Goal: Consume media (video, audio): Consume media (video, audio)

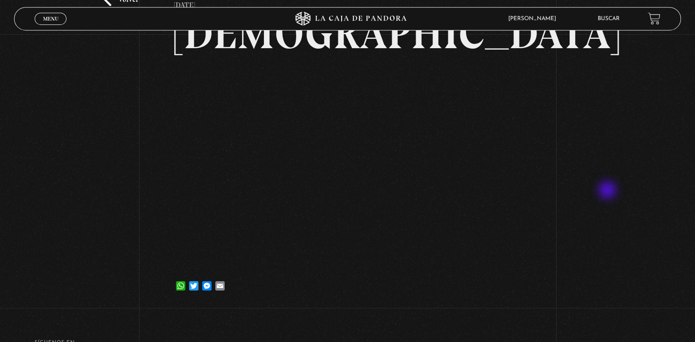
scroll to position [74, 0]
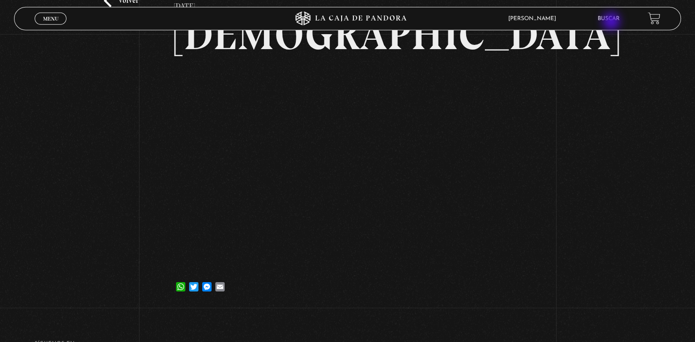
click at [612, 22] on li "Buscar" at bounding box center [609, 18] width 22 height 15
click at [610, 18] on link "Buscar" at bounding box center [609, 19] width 22 height 6
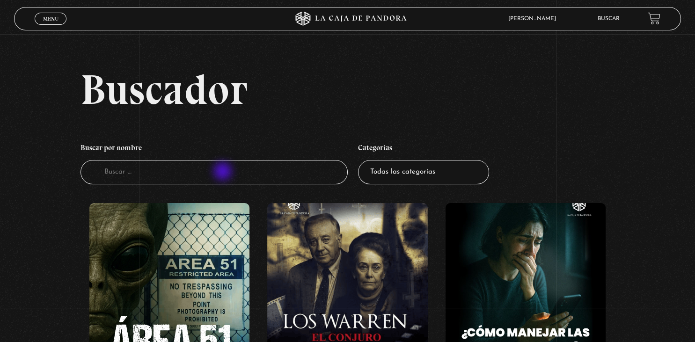
click at [224, 172] on input "Buscador" at bounding box center [214, 172] width 267 height 25
type input "mormon"
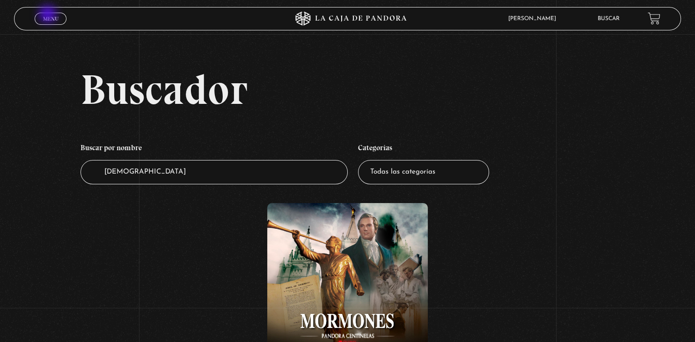
click at [49, 15] on link "Menu Cerrar" at bounding box center [51, 19] width 32 height 12
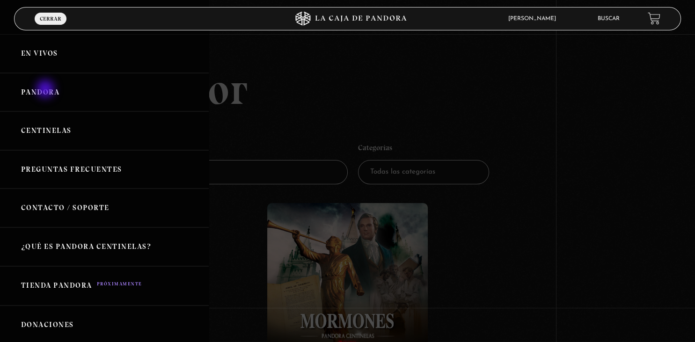
click at [46, 90] on link "Pandora" at bounding box center [104, 92] width 209 height 39
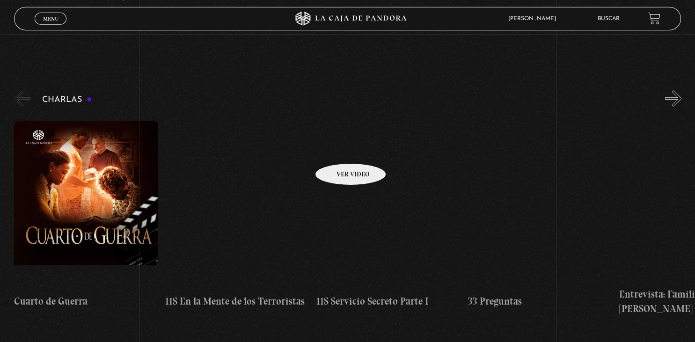
scroll to position [111, 0]
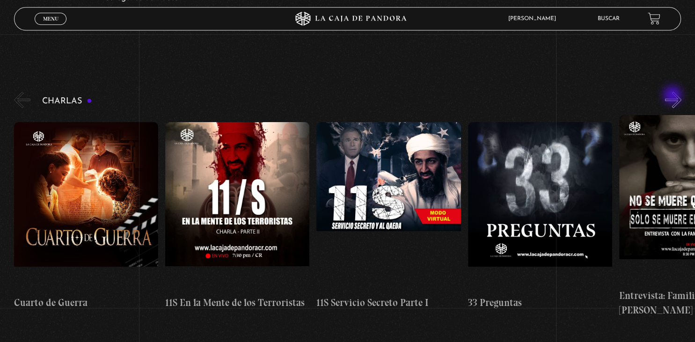
click at [674, 96] on button "»" at bounding box center [673, 100] width 16 height 16
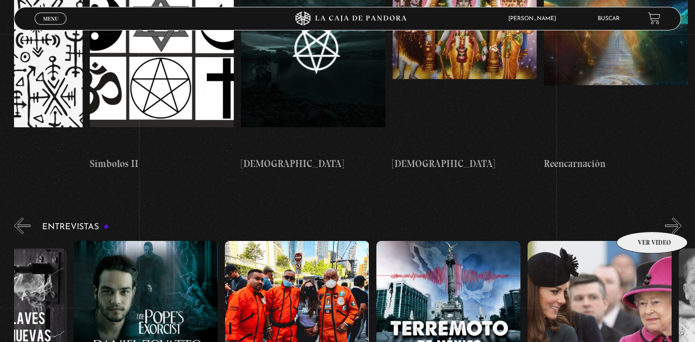
scroll to position [0, 0]
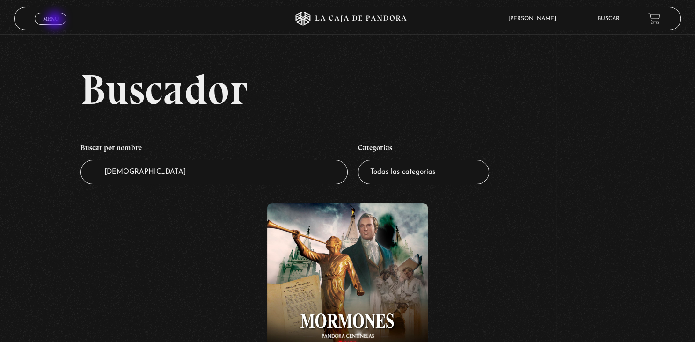
click at [54, 22] on span "Menu" at bounding box center [50, 19] width 15 height 6
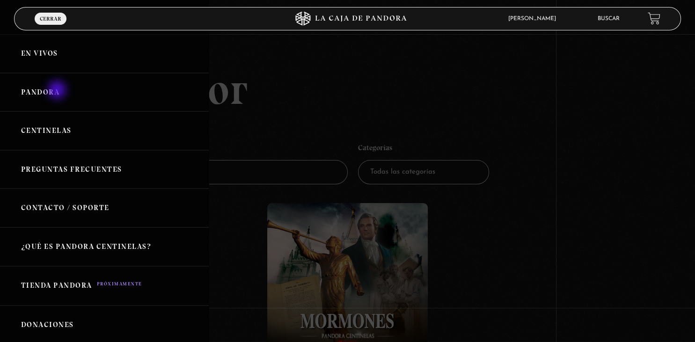
click at [58, 91] on link "Pandora" at bounding box center [104, 92] width 209 height 39
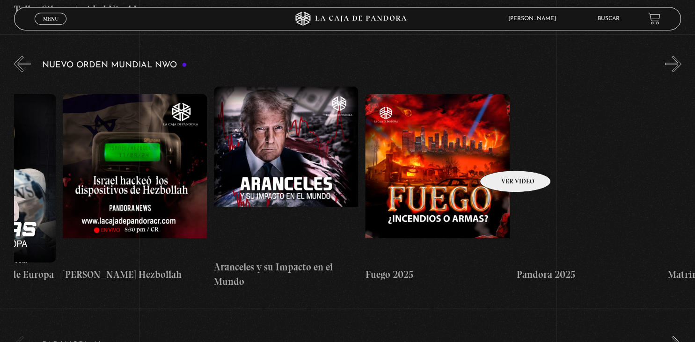
scroll to position [0, 866]
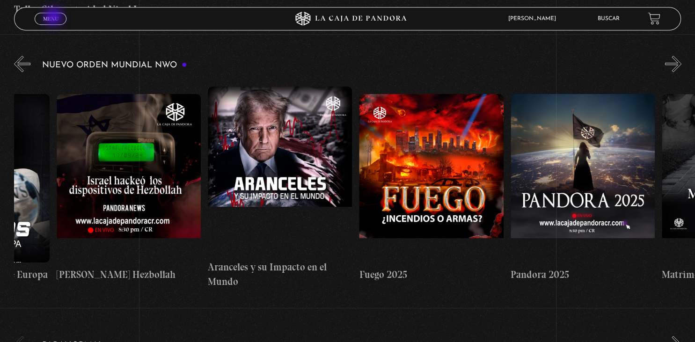
click at [54, 17] on span "Menu" at bounding box center [50, 19] width 15 height 6
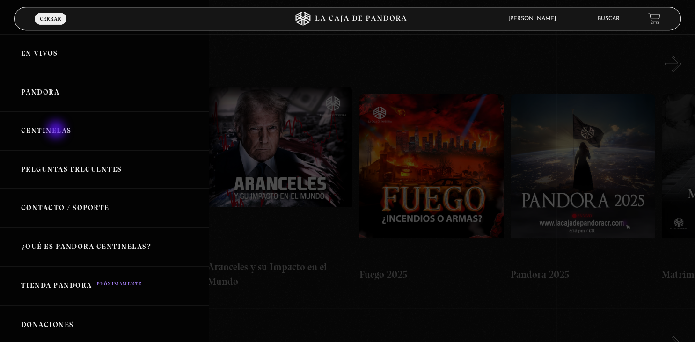
click at [57, 131] on link "Centinelas" at bounding box center [104, 130] width 209 height 39
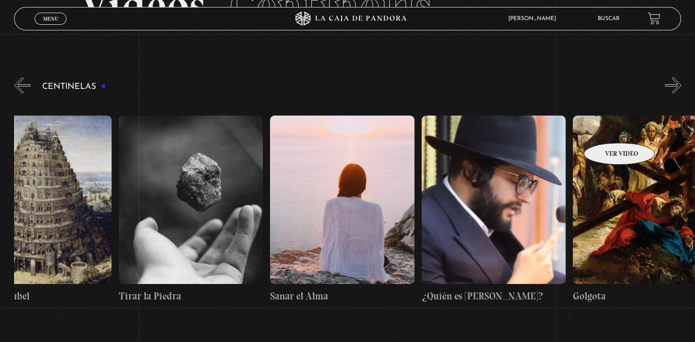
scroll to position [0, 16231]
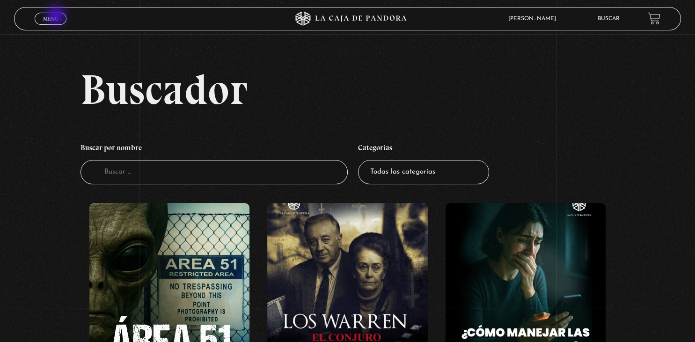
click at [57, 16] on span "Menu" at bounding box center [50, 19] width 15 height 6
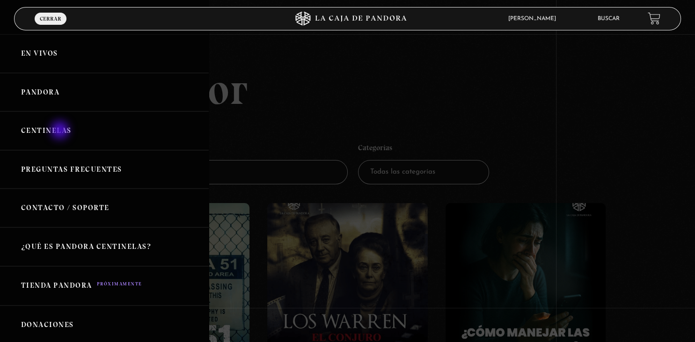
click at [61, 131] on link "Centinelas" at bounding box center [104, 130] width 209 height 39
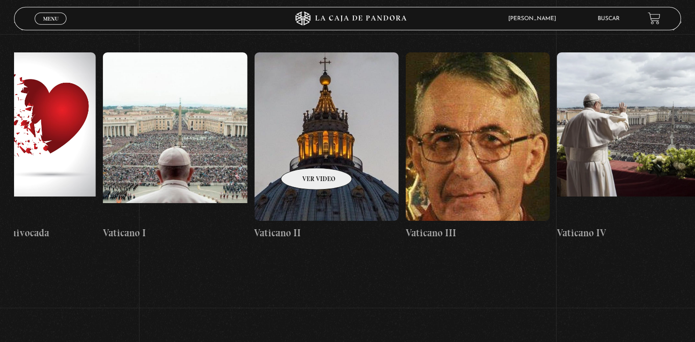
scroll to position [0, 12629]
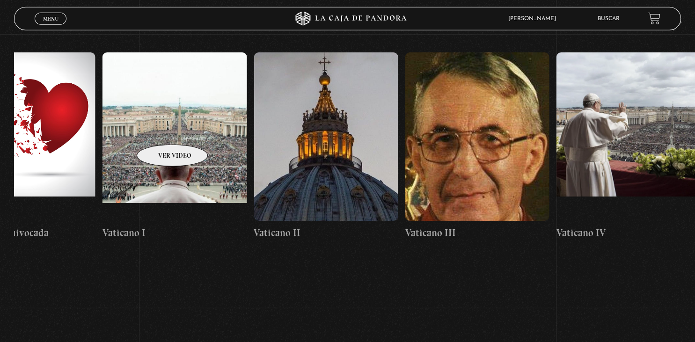
click at [160, 131] on figure at bounding box center [175, 136] width 144 height 169
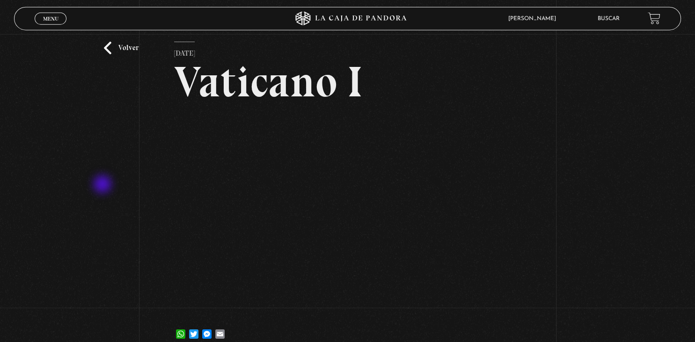
scroll to position [24, 0]
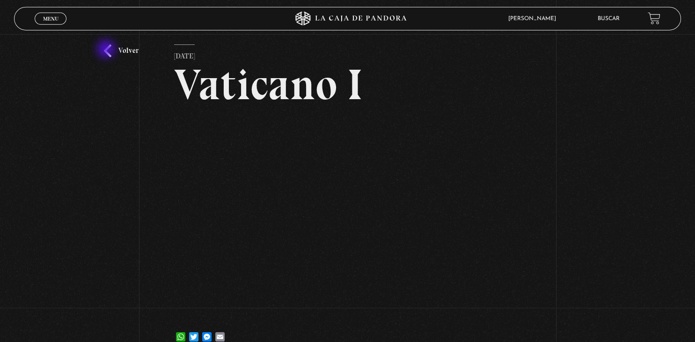
click at [107, 50] on link "Volver" at bounding box center [121, 50] width 35 height 13
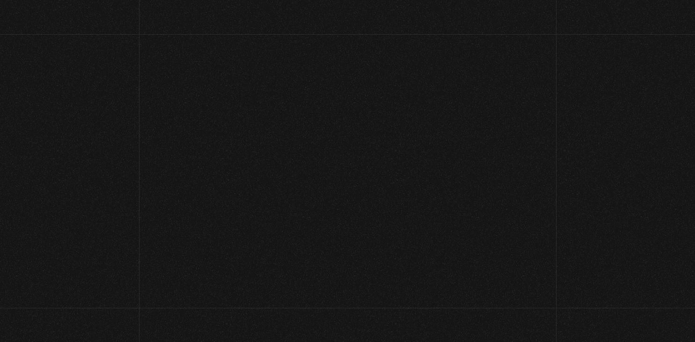
scroll to position [137, 0]
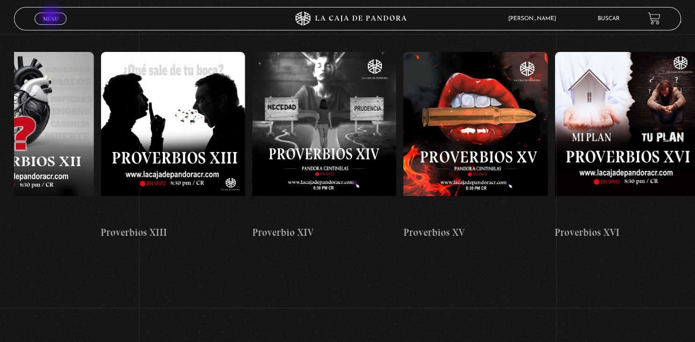
click at [52, 17] on span "Menu" at bounding box center [50, 19] width 15 height 6
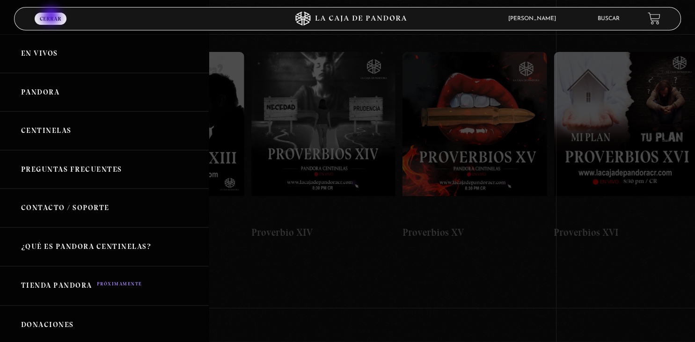
scroll to position [0, 2185]
click at [44, 93] on link "Pandora" at bounding box center [104, 92] width 209 height 39
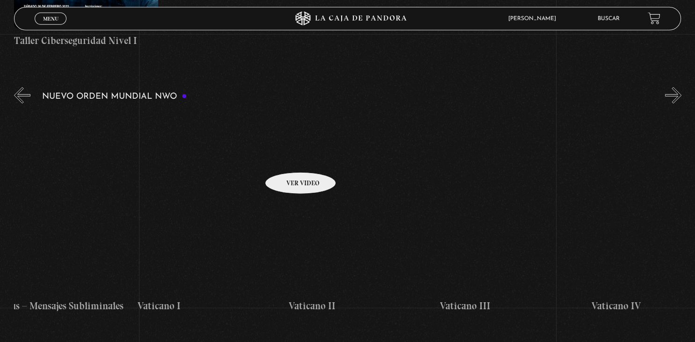
scroll to position [0, 9264]
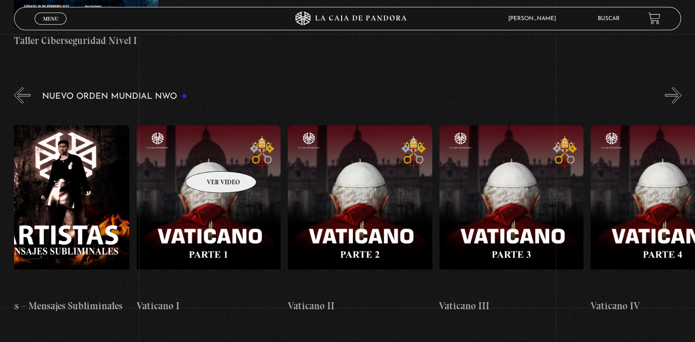
click at [209, 157] on figure at bounding box center [209, 209] width 144 height 169
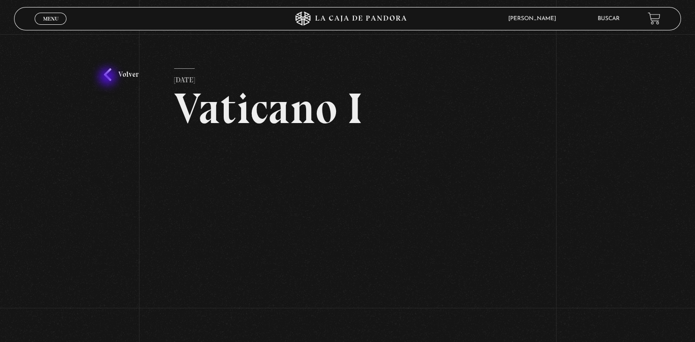
click at [109, 78] on link "Volver" at bounding box center [121, 74] width 35 height 13
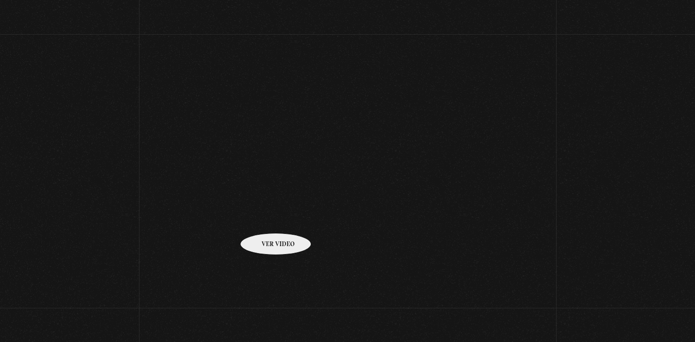
scroll to position [632, 0]
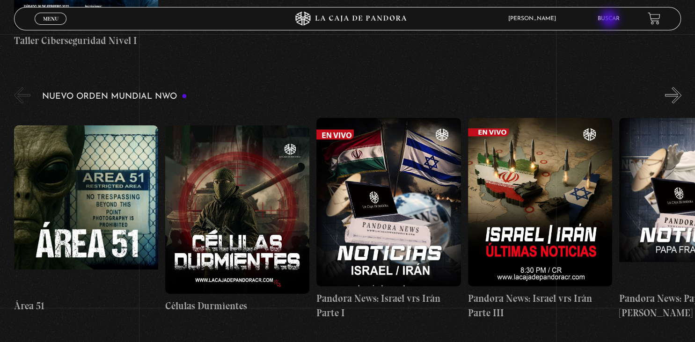
click at [611, 20] on link "Buscar" at bounding box center [609, 19] width 22 height 6
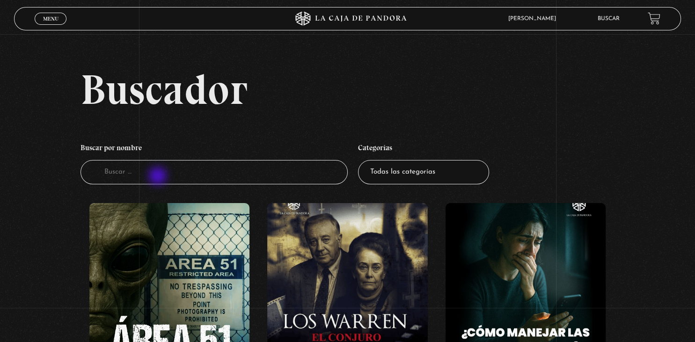
click at [159, 177] on input "Buscador" at bounding box center [214, 172] width 267 height 25
type input "vaticano"
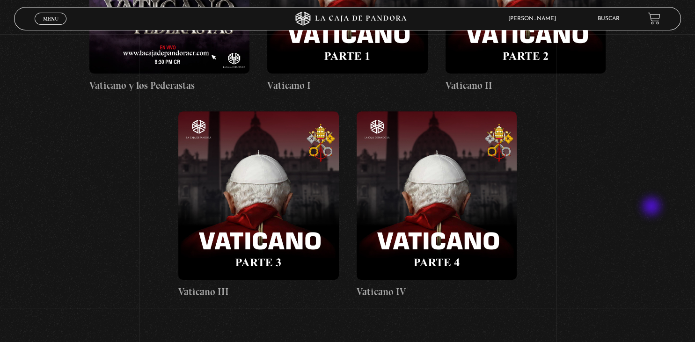
scroll to position [732, 0]
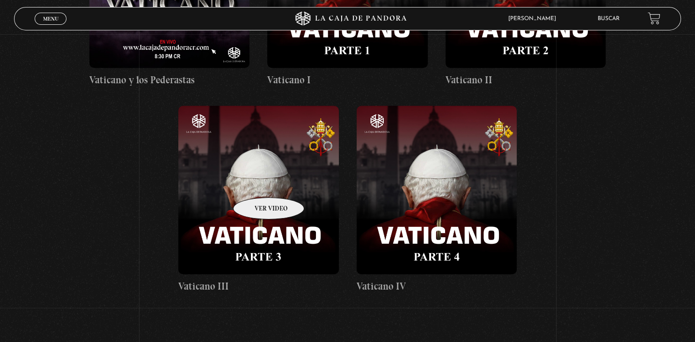
click at [257, 184] on figure at bounding box center [258, 190] width 160 height 169
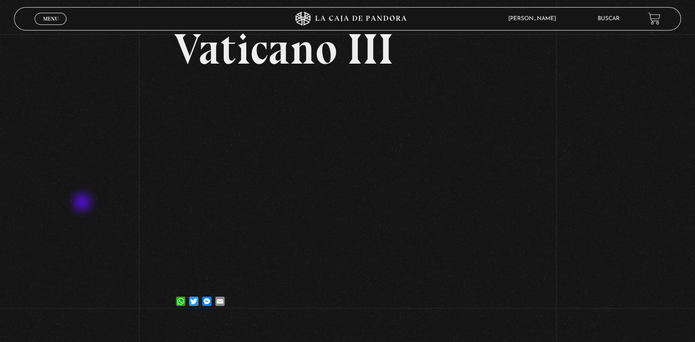
scroll to position [60, 0]
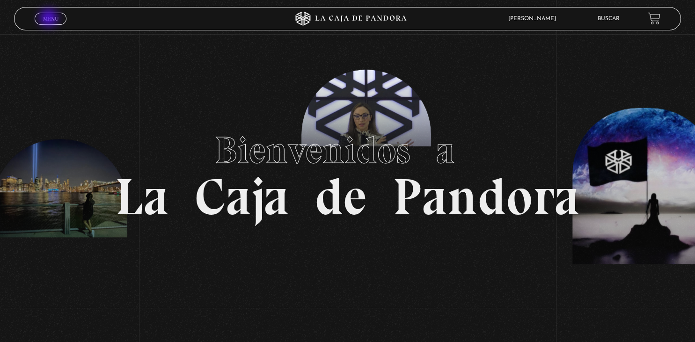
click at [50, 19] on span "Menu" at bounding box center [50, 19] width 15 height 6
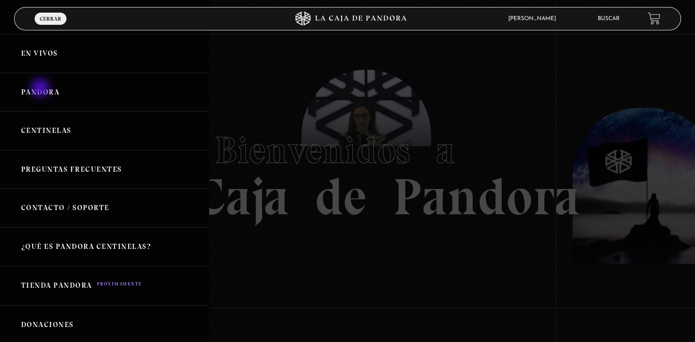
click at [41, 89] on link "Pandora" at bounding box center [104, 92] width 209 height 39
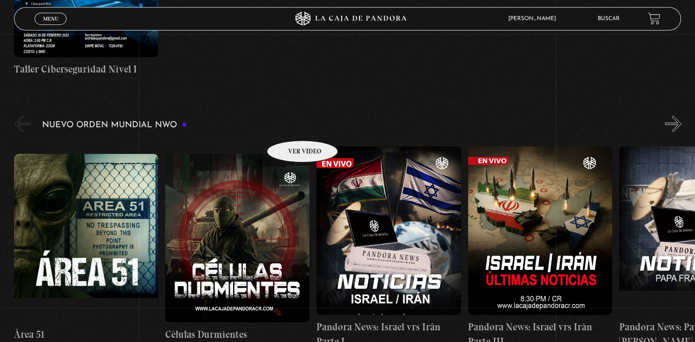
scroll to position [605, 0]
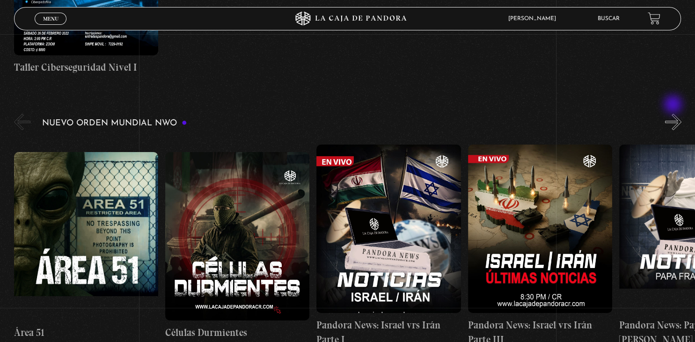
click at [674, 114] on button "»" at bounding box center [673, 122] width 16 height 16
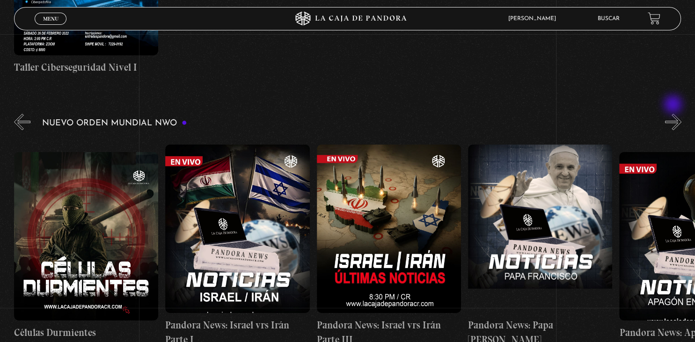
click at [674, 114] on button "»" at bounding box center [673, 122] width 16 height 16
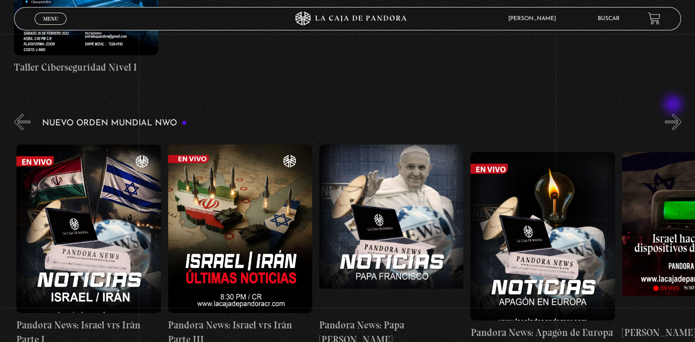
click at [674, 114] on button "»" at bounding box center [673, 122] width 16 height 16
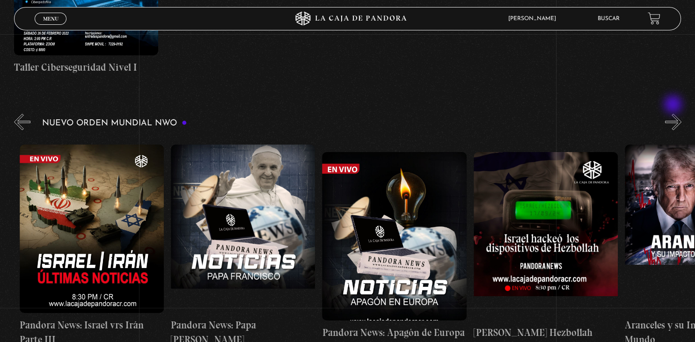
click at [674, 114] on button "»" at bounding box center [673, 122] width 16 height 16
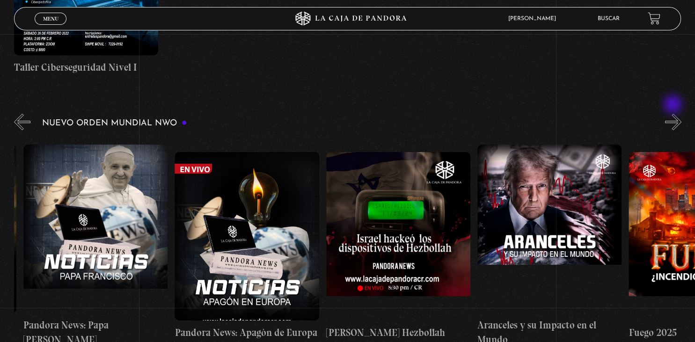
click at [674, 114] on button "»" at bounding box center [673, 122] width 16 height 16
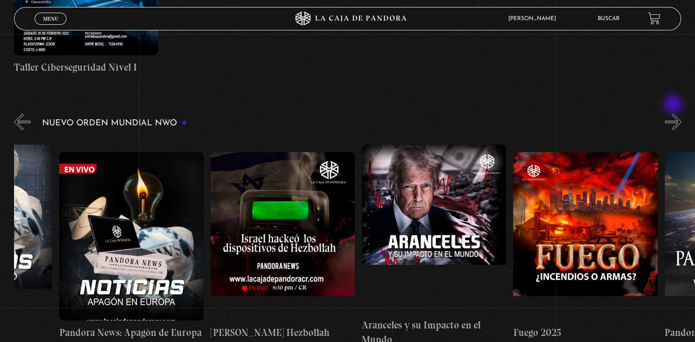
click at [674, 114] on button "»" at bounding box center [673, 122] width 16 height 16
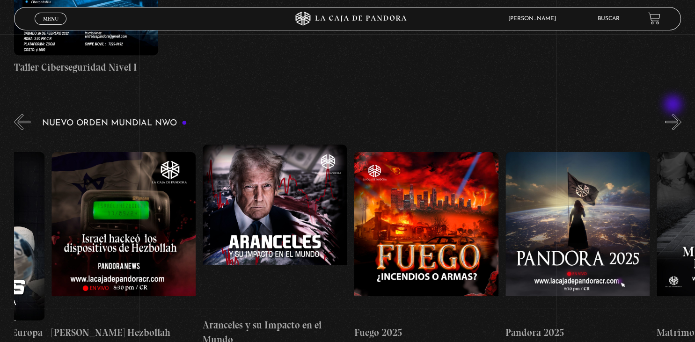
click at [674, 114] on button "»" at bounding box center [673, 122] width 16 height 16
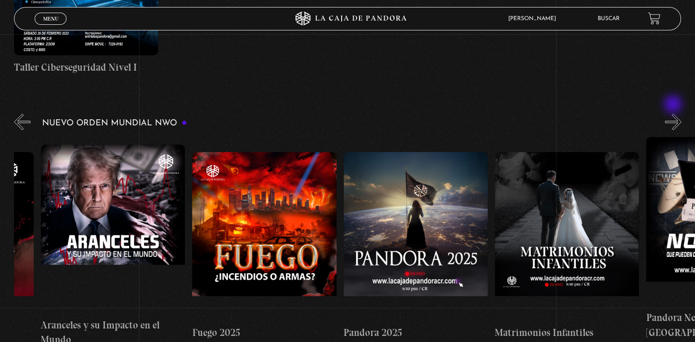
click at [674, 114] on button "»" at bounding box center [673, 122] width 16 height 16
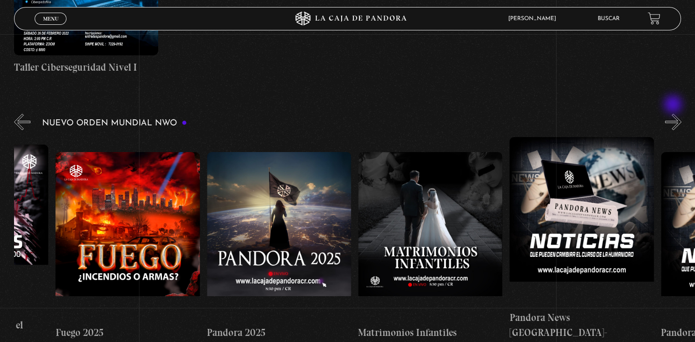
click at [674, 114] on button "»" at bounding box center [673, 122] width 16 height 16
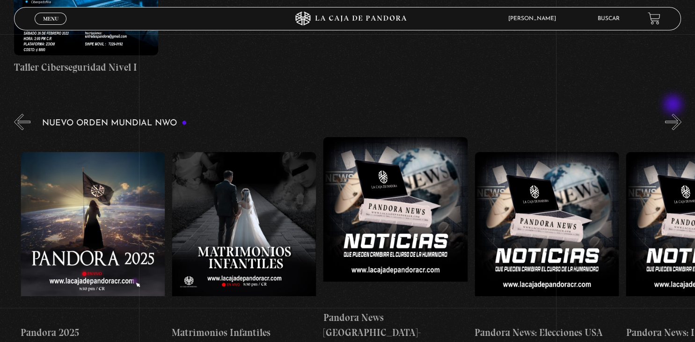
click at [674, 114] on button "»" at bounding box center [673, 122] width 16 height 16
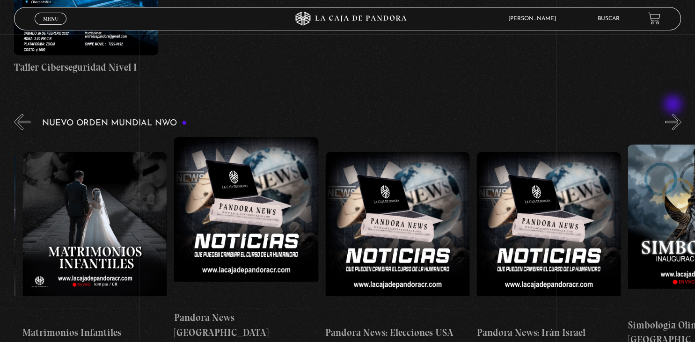
click at [674, 114] on button "»" at bounding box center [673, 122] width 16 height 16
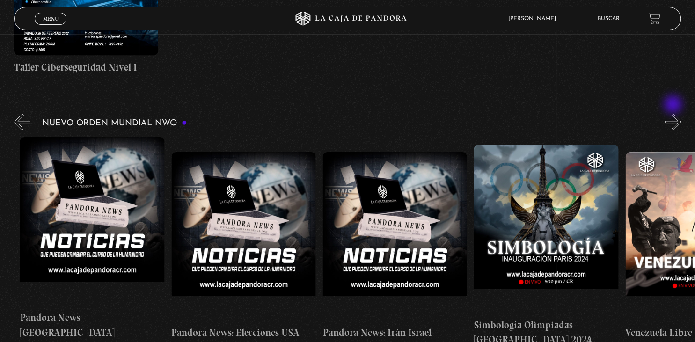
click at [674, 114] on button "»" at bounding box center [673, 122] width 16 height 16
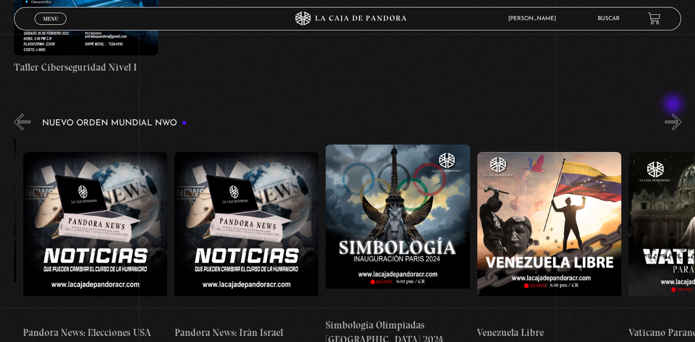
click at [674, 114] on button "»" at bounding box center [673, 122] width 16 height 16
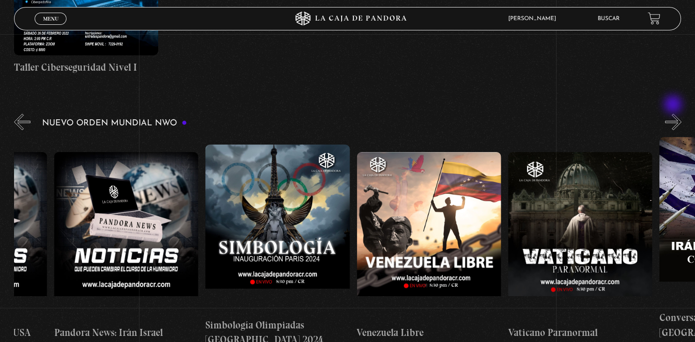
click at [674, 114] on button "»" at bounding box center [673, 122] width 16 height 16
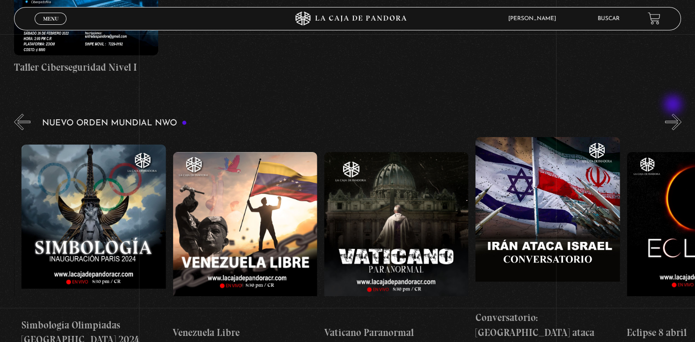
click at [674, 114] on button "»" at bounding box center [673, 122] width 16 height 16
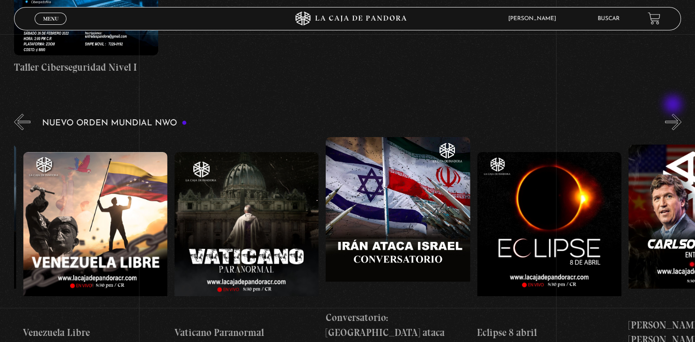
click at [674, 114] on button "»" at bounding box center [673, 122] width 16 height 16
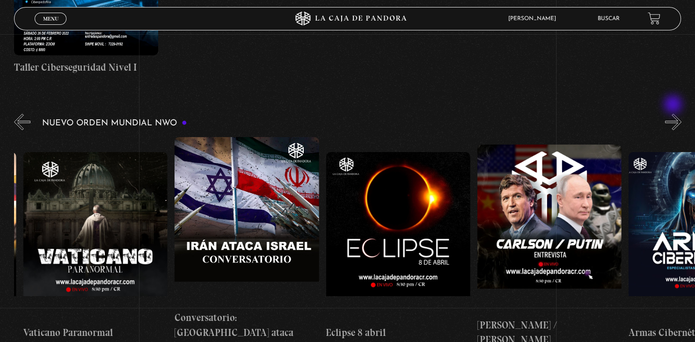
click at [674, 114] on button "»" at bounding box center [673, 122] width 16 height 16
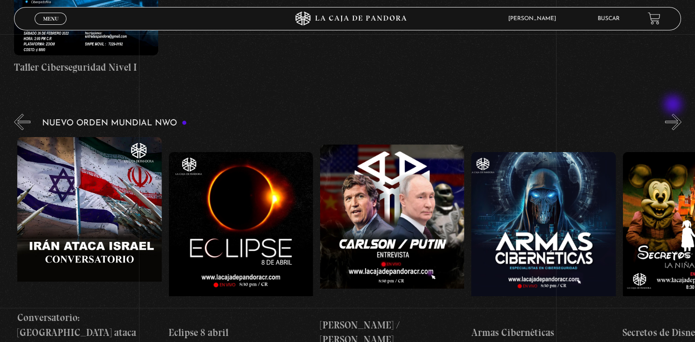
click at [674, 114] on button "»" at bounding box center [673, 122] width 16 height 16
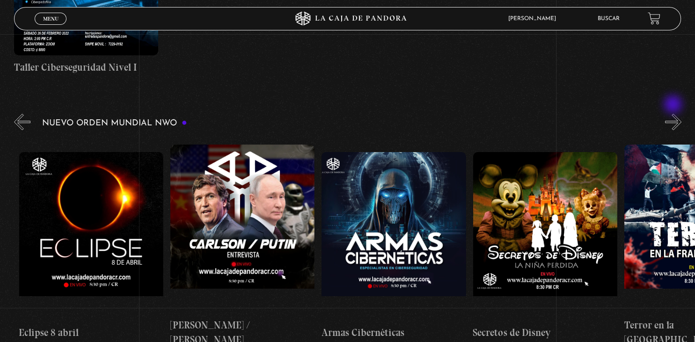
click at [674, 114] on button "»" at bounding box center [673, 122] width 16 height 16
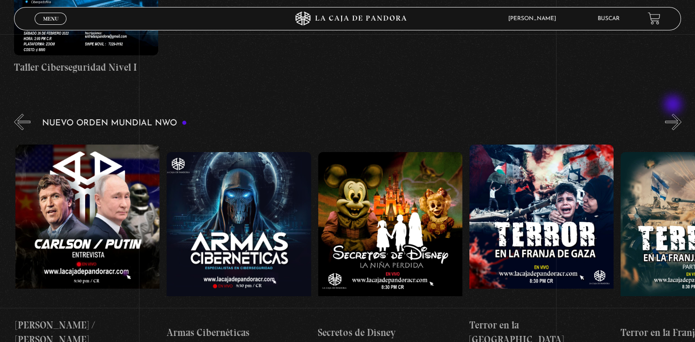
click at [674, 114] on button "»" at bounding box center [673, 122] width 16 height 16
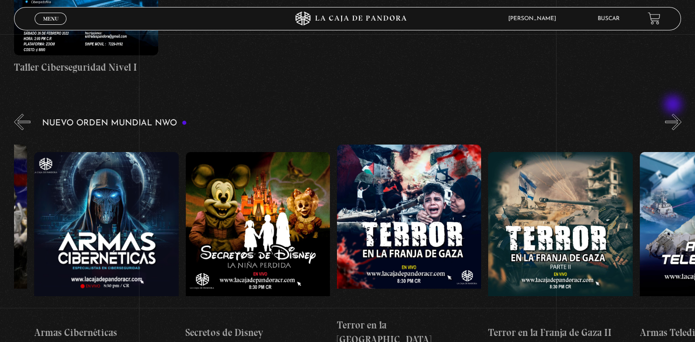
click at [674, 114] on button "»" at bounding box center [673, 122] width 16 height 16
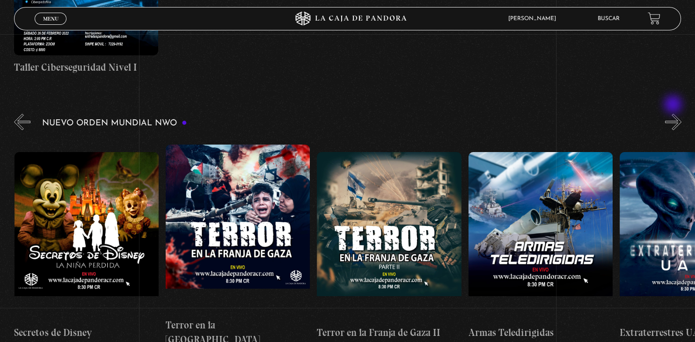
scroll to position [0, 3179]
click at [674, 114] on button "»" at bounding box center [673, 122] width 16 height 16
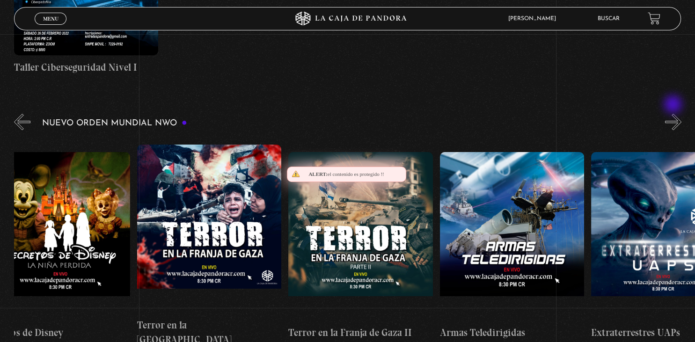
click at [674, 114] on button "»" at bounding box center [673, 122] width 16 height 16
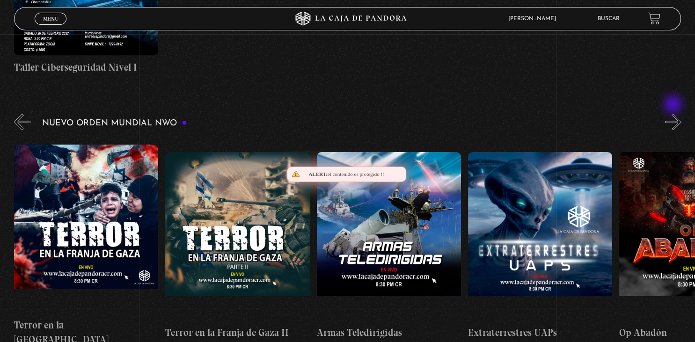
click at [674, 114] on button "»" at bounding box center [673, 122] width 16 height 16
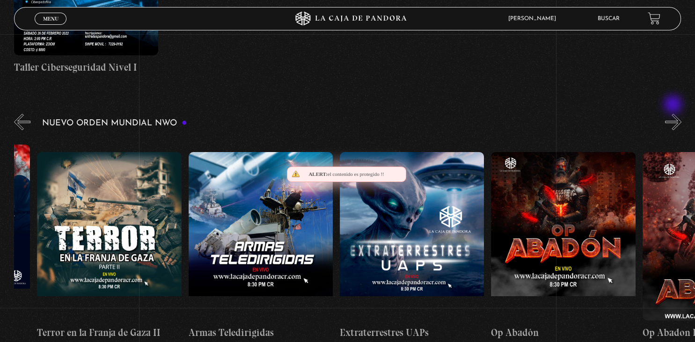
click at [674, 114] on button "»" at bounding box center [673, 122] width 16 height 16
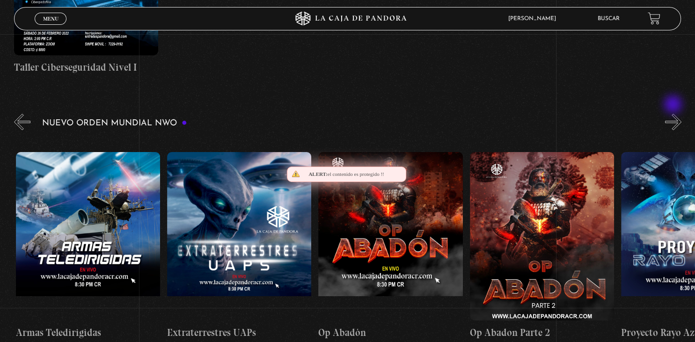
click at [674, 114] on button "»" at bounding box center [673, 122] width 16 height 16
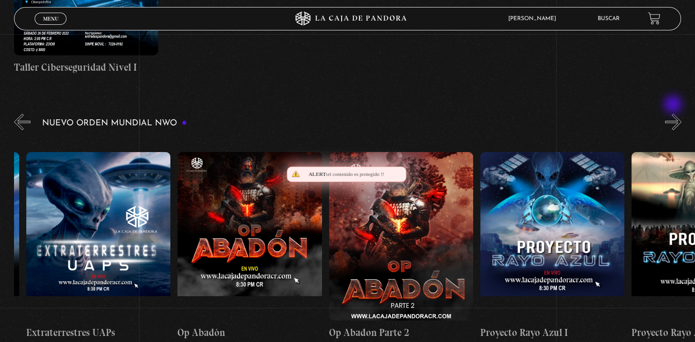
click at [674, 114] on button "»" at bounding box center [673, 122] width 16 height 16
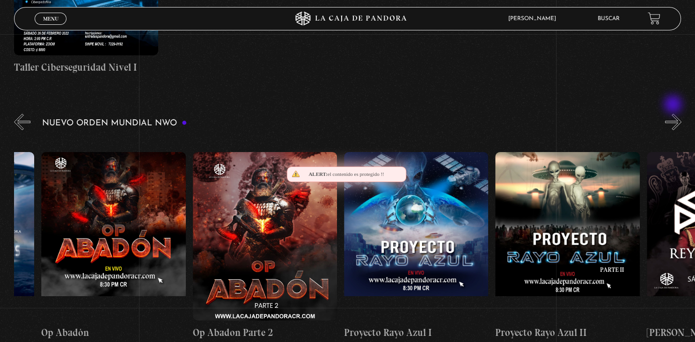
click at [674, 114] on button "»" at bounding box center [673, 122] width 16 height 16
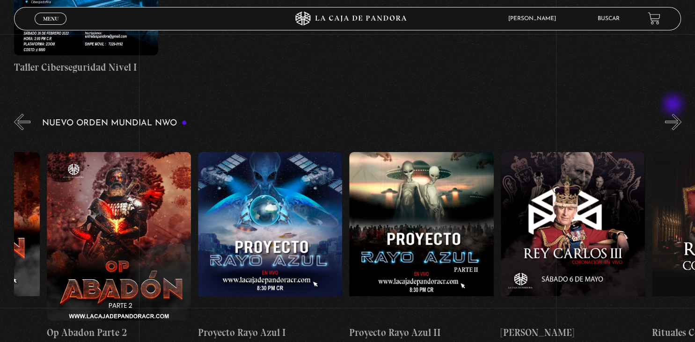
click at [674, 114] on button "»" at bounding box center [673, 122] width 16 height 16
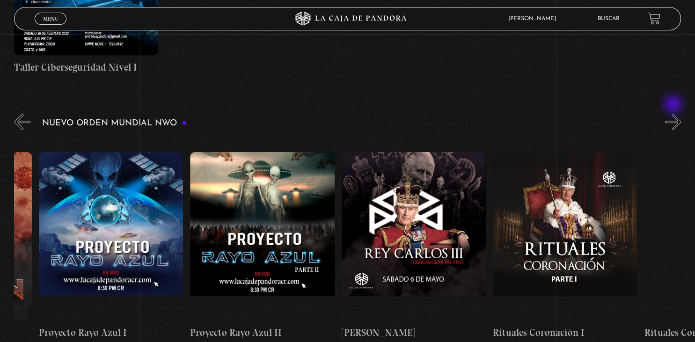
click at [674, 114] on button "»" at bounding box center [673, 122] width 16 height 16
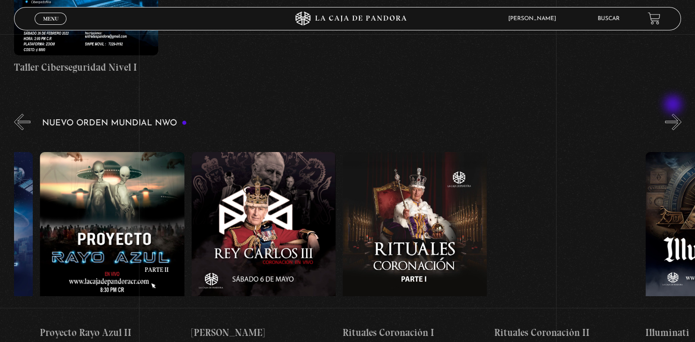
click at [674, 114] on button "»" at bounding box center [673, 122] width 16 height 16
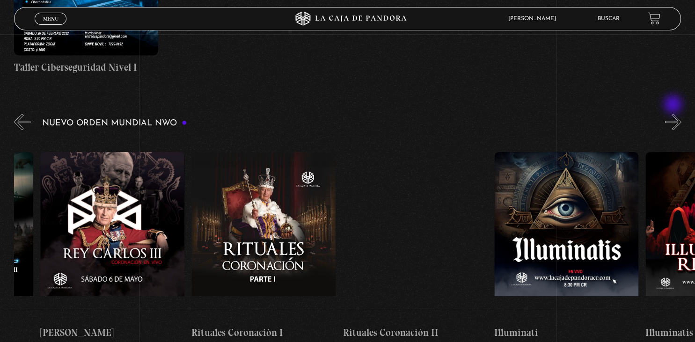
click at [674, 114] on button "»" at bounding box center [673, 122] width 16 height 16
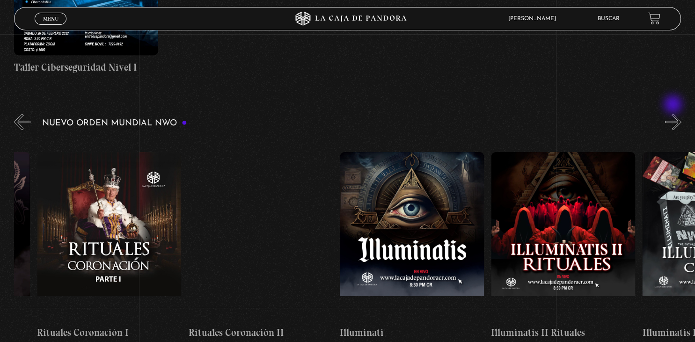
click at [674, 114] on button "»" at bounding box center [673, 122] width 16 height 16
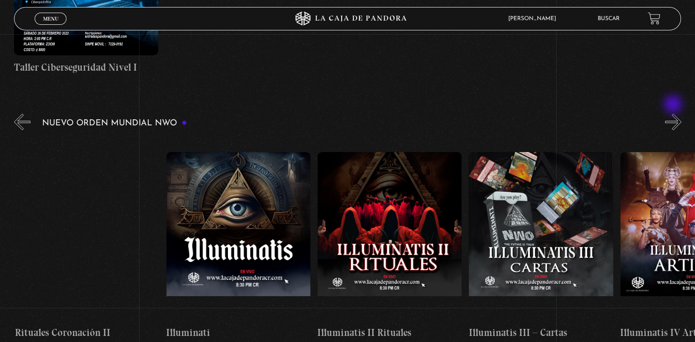
click at [674, 114] on button "»" at bounding box center [673, 122] width 16 height 16
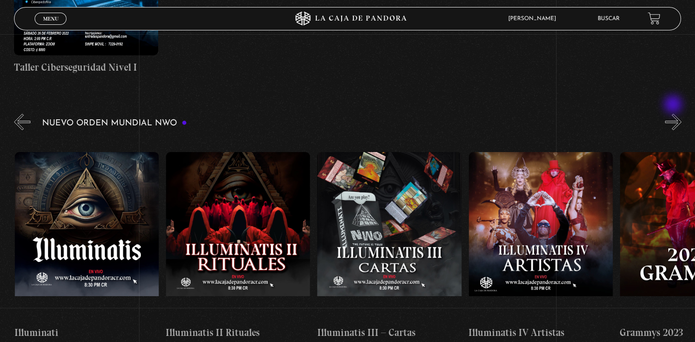
click at [674, 114] on button "»" at bounding box center [673, 122] width 16 height 16
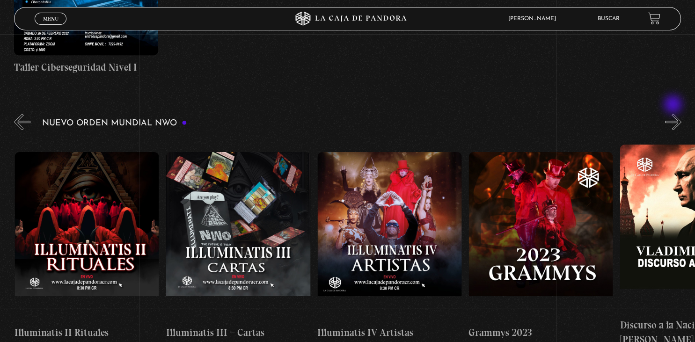
click at [674, 114] on button "»" at bounding box center [673, 122] width 16 height 16
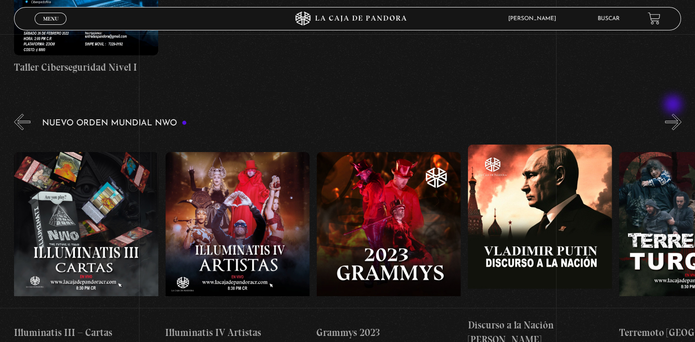
click at [674, 114] on button "»" at bounding box center [673, 122] width 16 height 16
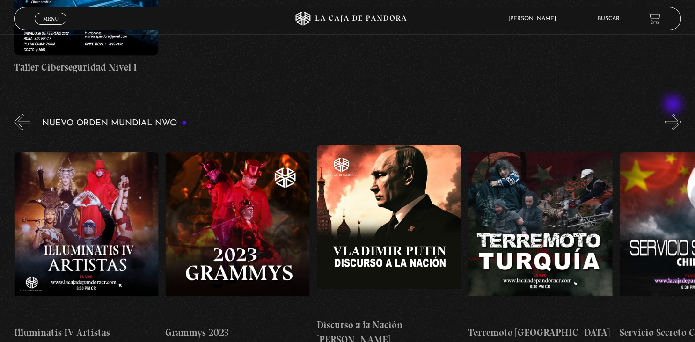
click at [674, 114] on button "»" at bounding box center [673, 122] width 16 height 16
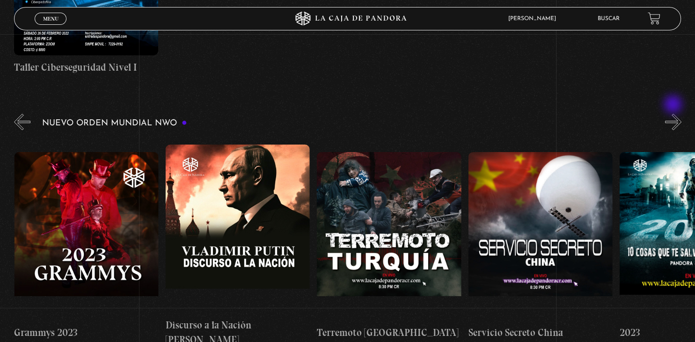
click at [674, 114] on button "»" at bounding box center [673, 122] width 16 height 16
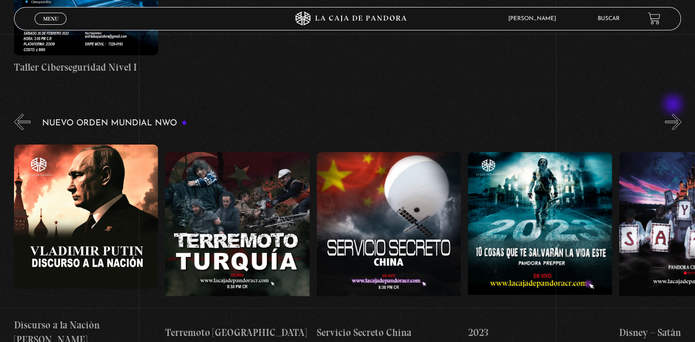
click at [674, 114] on button "»" at bounding box center [673, 122] width 16 height 16
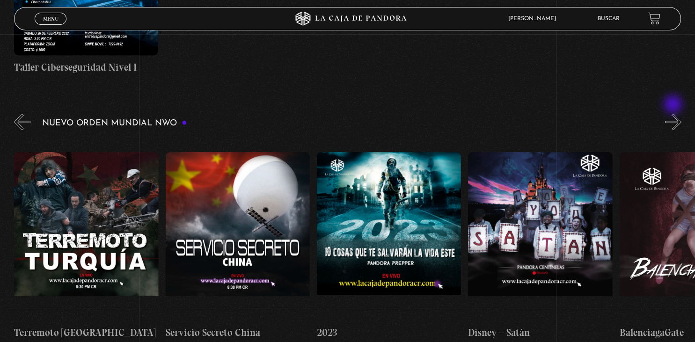
click at [674, 114] on button "»" at bounding box center [673, 122] width 16 height 16
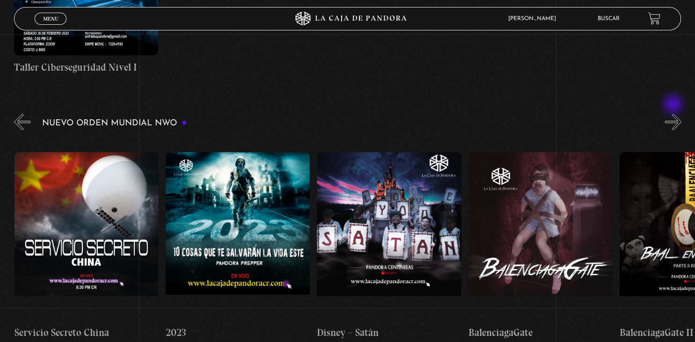
click at [674, 114] on button "»" at bounding box center [673, 122] width 16 height 16
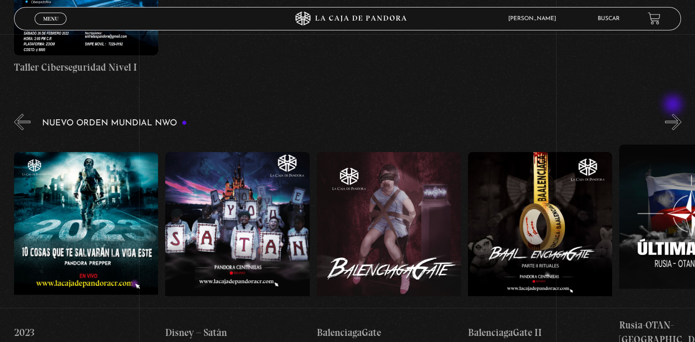
click at [674, 114] on button "»" at bounding box center [673, 122] width 16 height 16
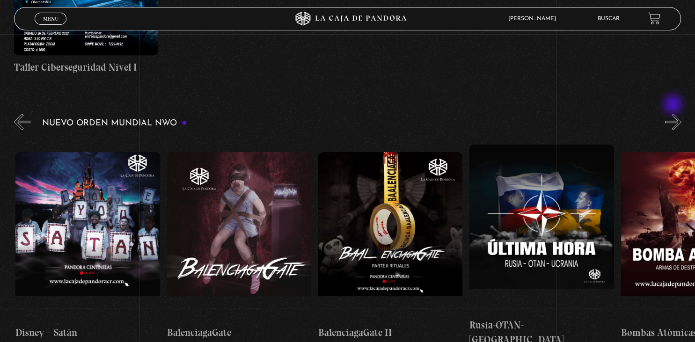
click at [674, 114] on button "»" at bounding box center [673, 122] width 16 height 16
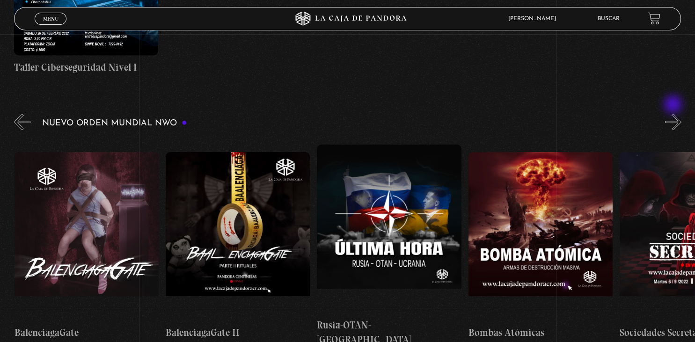
click at [674, 114] on button "»" at bounding box center [673, 122] width 16 height 16
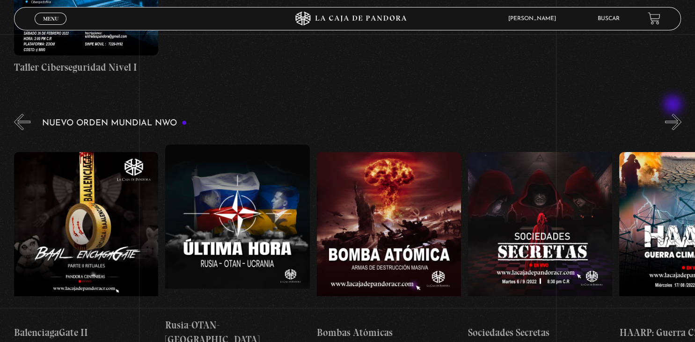
click at [674, 114] on button "»" at bounding box center [673, 122] width 16 height 16
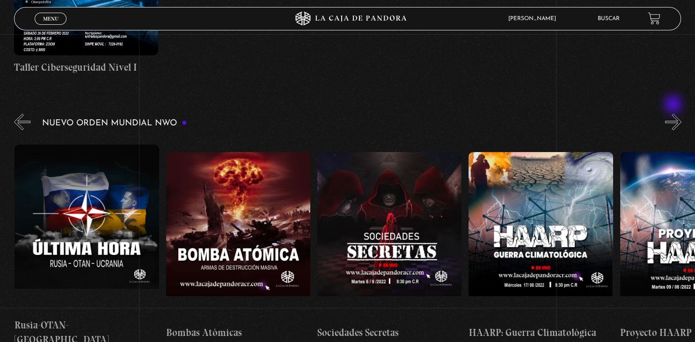
click at [674, 114] on button "»" at bounding box center [673, 122] width 16 height 16
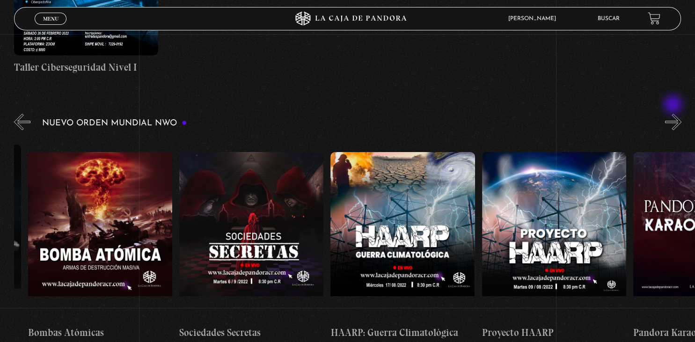
click at [674, 114] on button "»" at bounding box center [673, 122] width 16 height 16
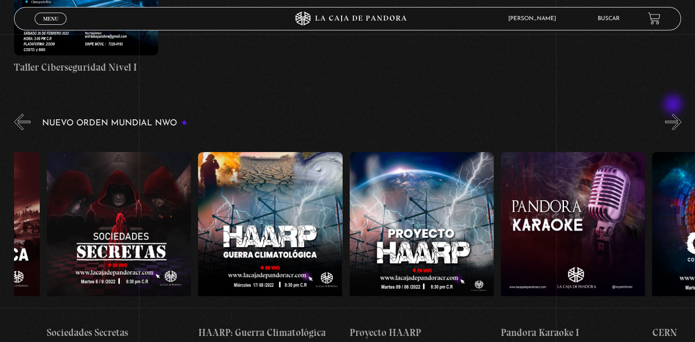
click at [674, 114] on button "»" at bounding box center [673, 122] width 16 height 16
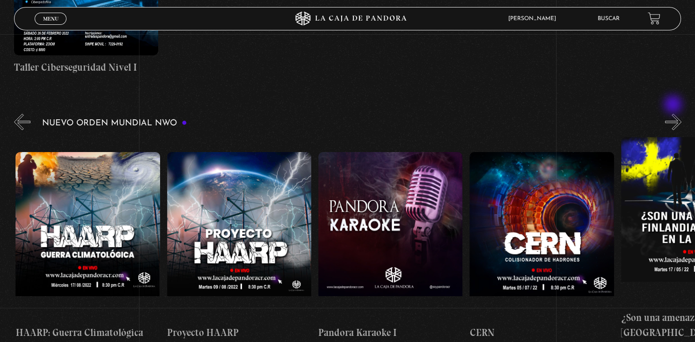
click at [674, 114] on button "»" at bounding box center [673, 122] width 16 height 16
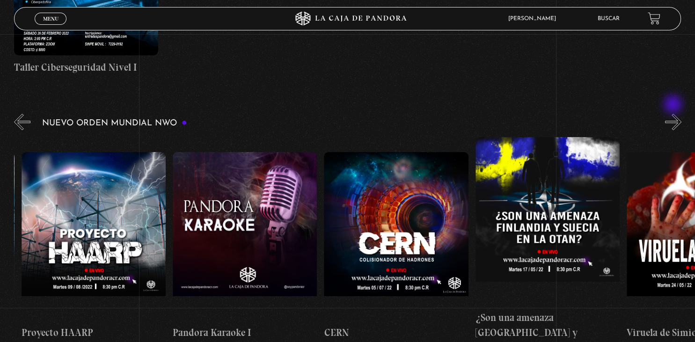
click at [674, 114] on button "»" at bounding box center [673, 122] width 16 height 16
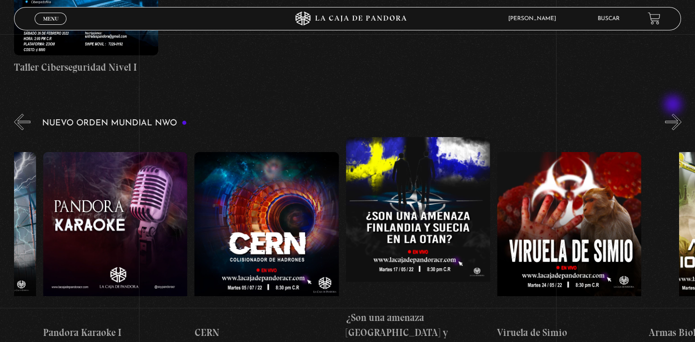
click at [674, 114] on button "»" at bounding box center [673, 122] width 16 height 16
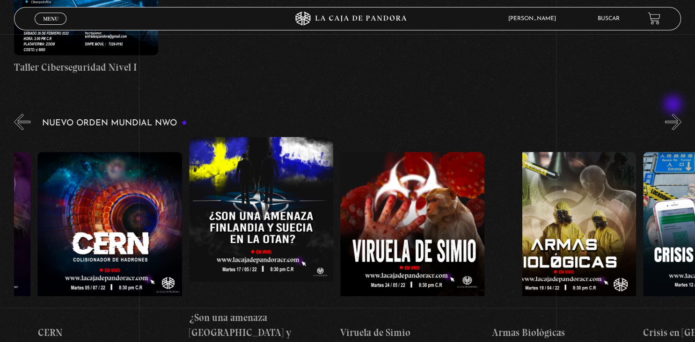
click at [674, 114] on button "»" at bounding box center [673, 122] width 16 height 16
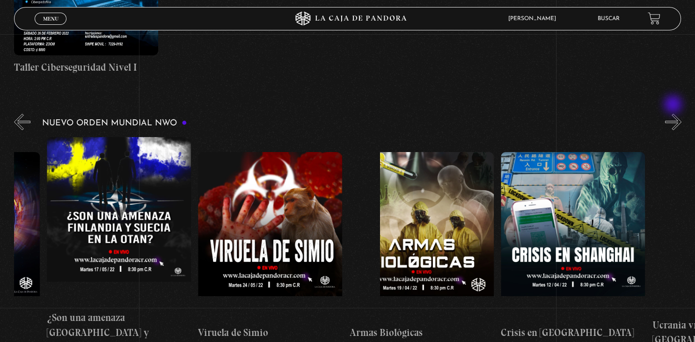
click at [674, 114] on button "»" at bounding box center [673, 122] width 16 height 16
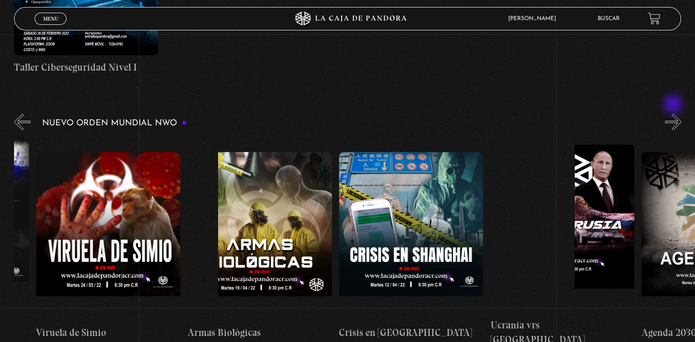
click at [674, 114] on button "»" at bounding box center [673, 122] width 16 height 16
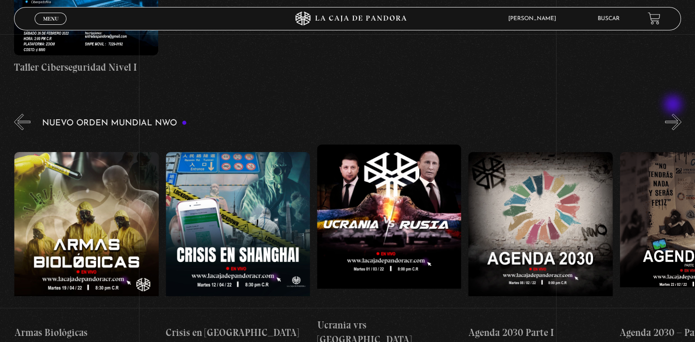
click at [674, 114] on button "»" at bounding box center [673, 122] width 16 height 16
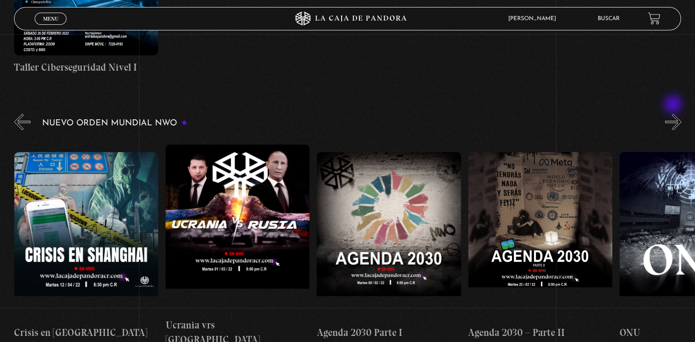
click at [674, 114] on button "»" at bounding box center [673, 122] width 16 height 16
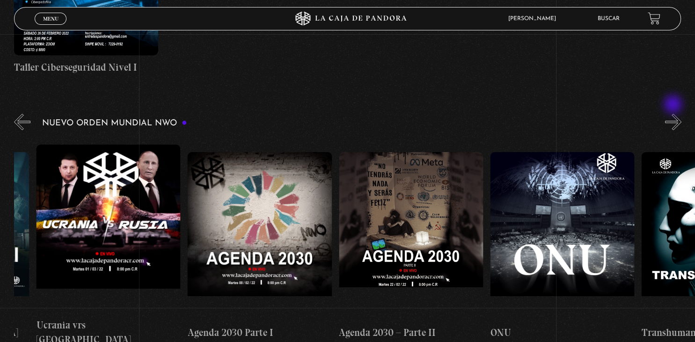
click at [674, 114] on button "»" at bounding box center [673, 122] width 16 height 16
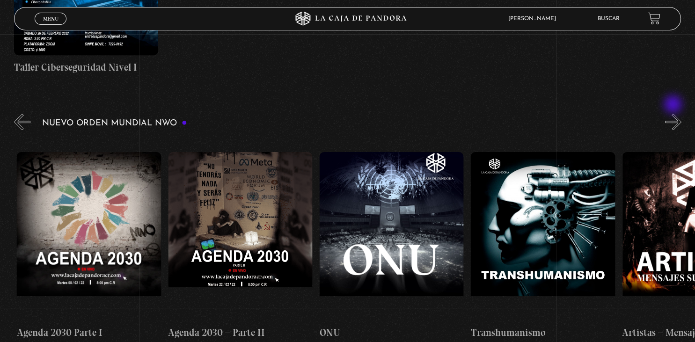
click at [674, 114] on button "»" at bounding box center [673, 122] width 16 height 16
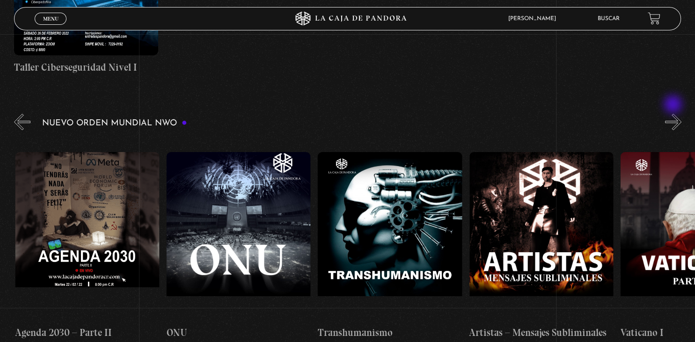
click at [674, 114] on button "»" at bounding box center [673, 122] width 16 height 16
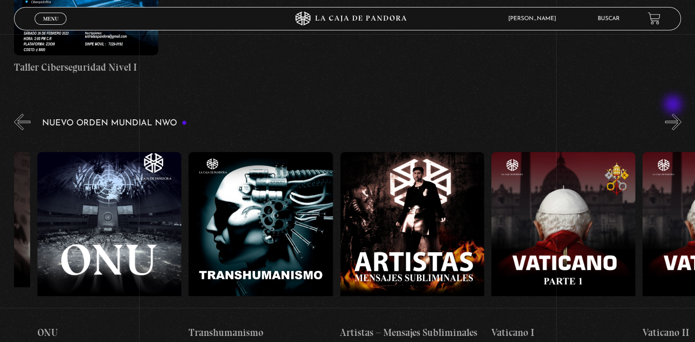
click at [674, 114] on button "»" at bounding box center [673, 122] width 16 height 16
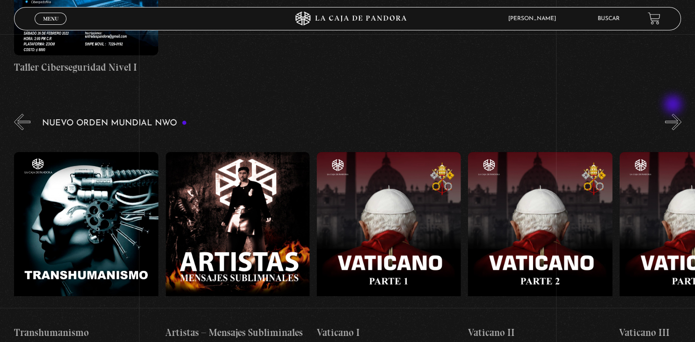
click at [674, 114] on button "»" at bounding box center [673, 122] width 16 height 16
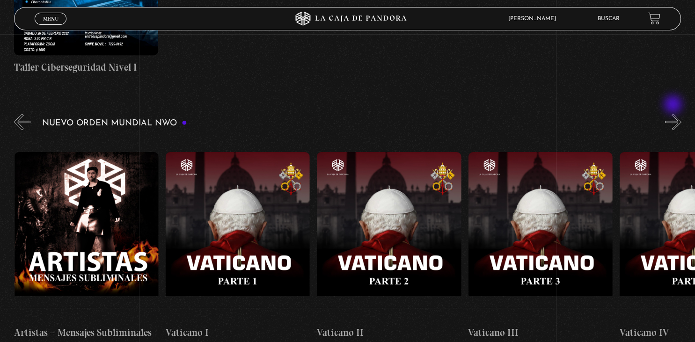
scroll to position [0, 9235]
click at [552, 191] on figure at bounding box center [540, 236] width 144 height 169
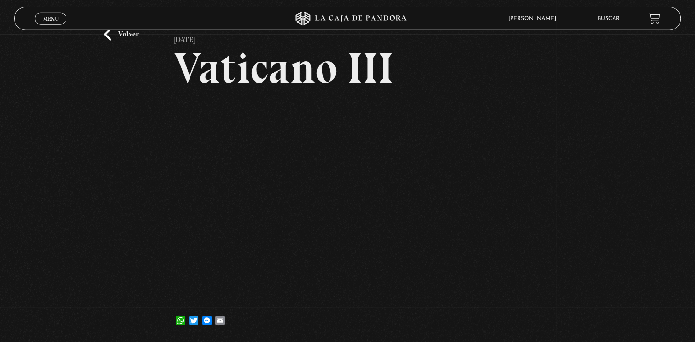
scroll to position [56, 0]
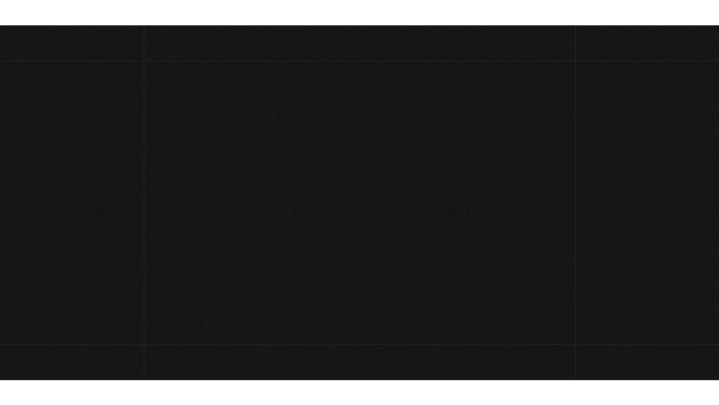
scroll to position [56, 0]
